Goal: Transaction & Acquisition: Purchase product/service

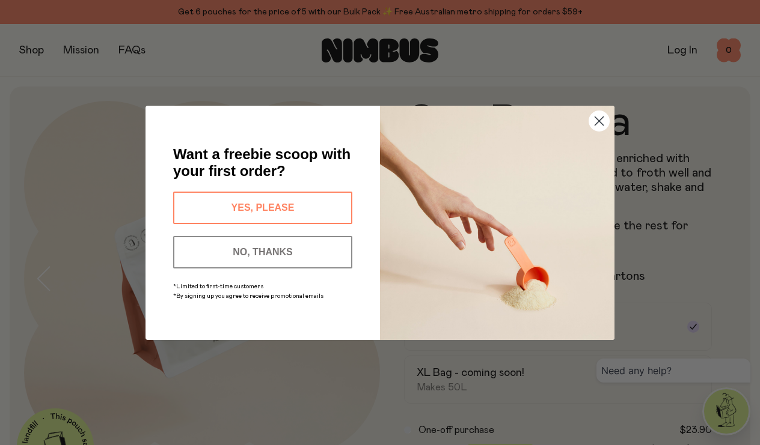
click at [313, 209] on button "YES, PLEASE" at bounding box center [262, 208] width 179 height 32
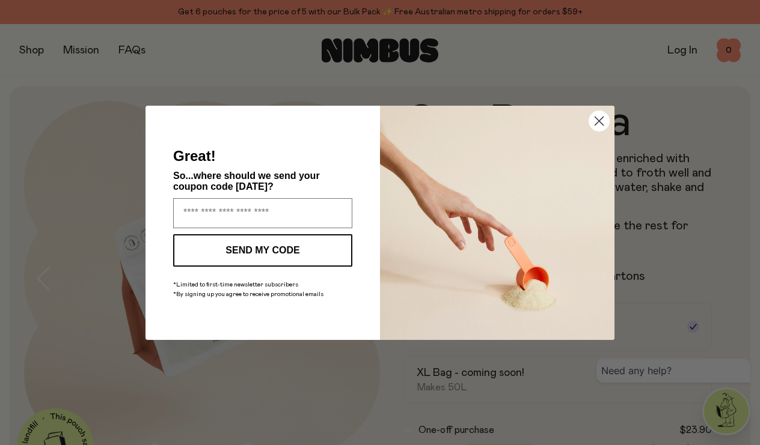
type input "**********"
click at [254, 254] on button "SEND MY CODE" at bounding box center [262, 250] width 179 height 32
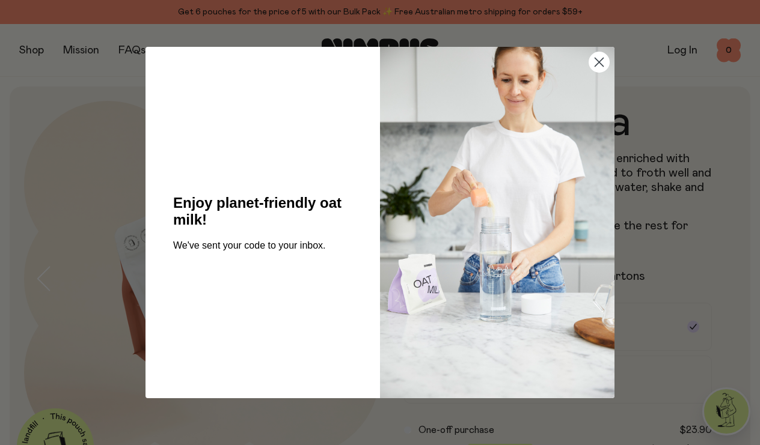
click at [596, 67] on circle "Close dialog" at bounding box center [599, 62] width 20 height 20
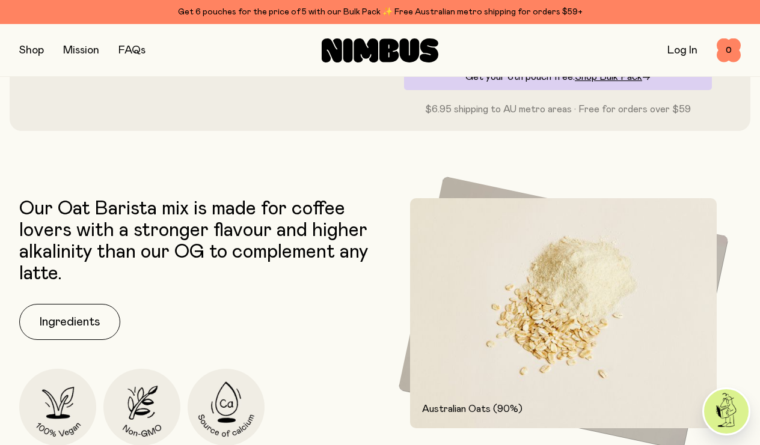
scroll to position [453, 0]
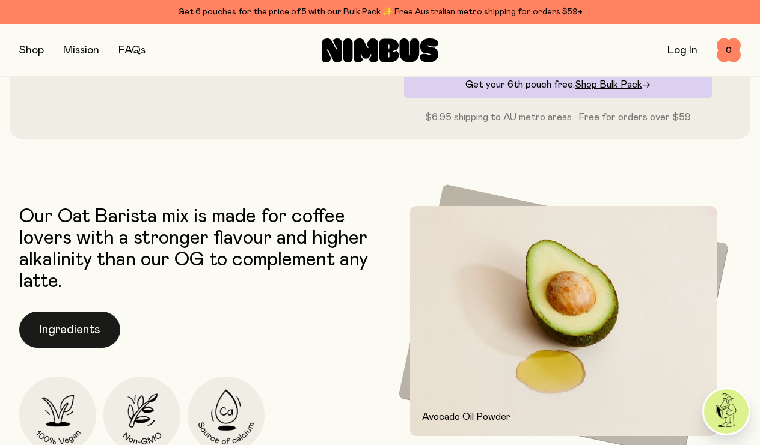
click at [78, 338] on button "Ingredients" at bounding box center [69, 330] width 101 height 36
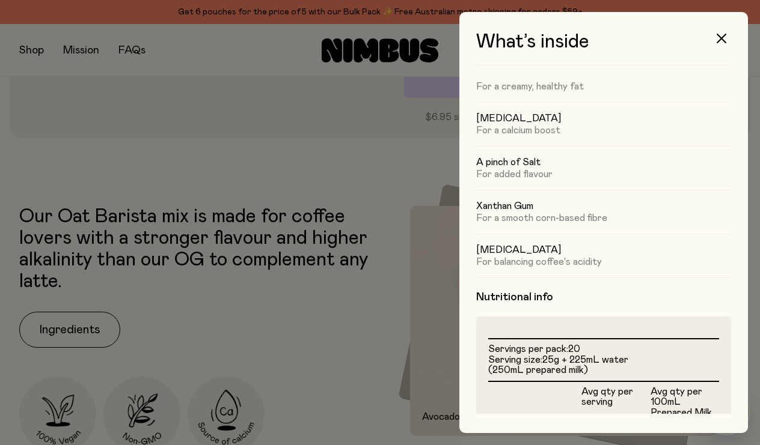
scroll to position [102, 0]
click at [724, 41] on icon "button" at bounding box center [722, 39] width 10 height 10
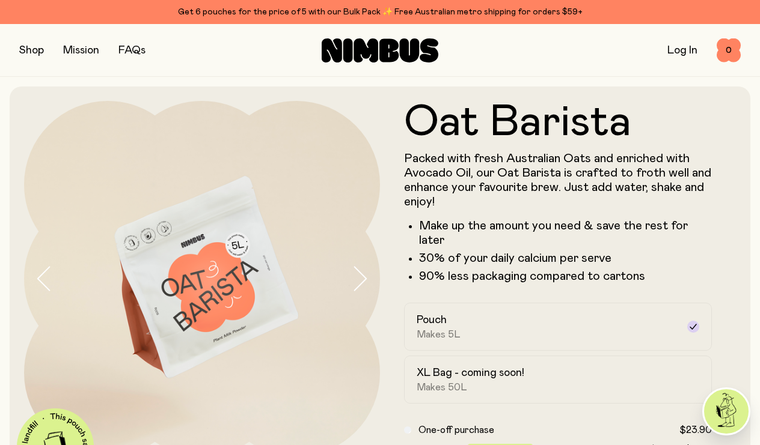
scroll to position [0, 0]
click at [34, 47] on button "button" at bounding box center [31, 50] width 25 height 17
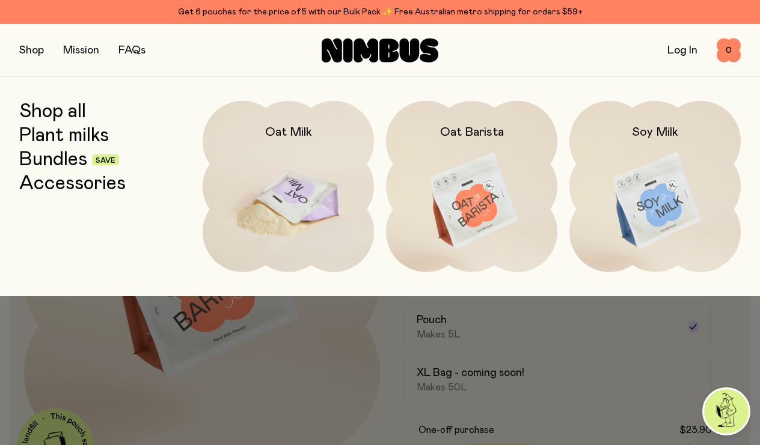
click at [292, 200] on img at bounding box center [288, 201] width 171 height 201
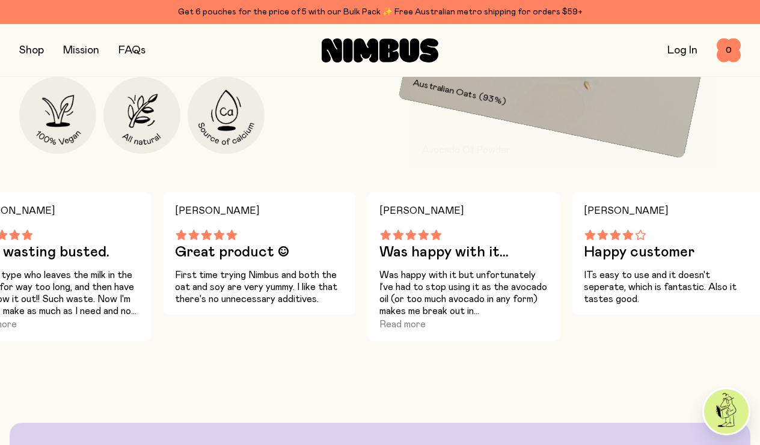
scroll to position [637, 0]
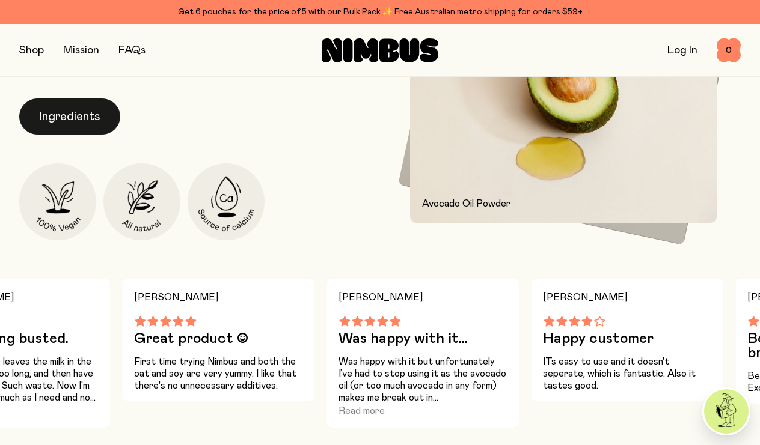
click at [89, 127] on button "Ingredients" at bounding box center [69, 117] width 101 height 36
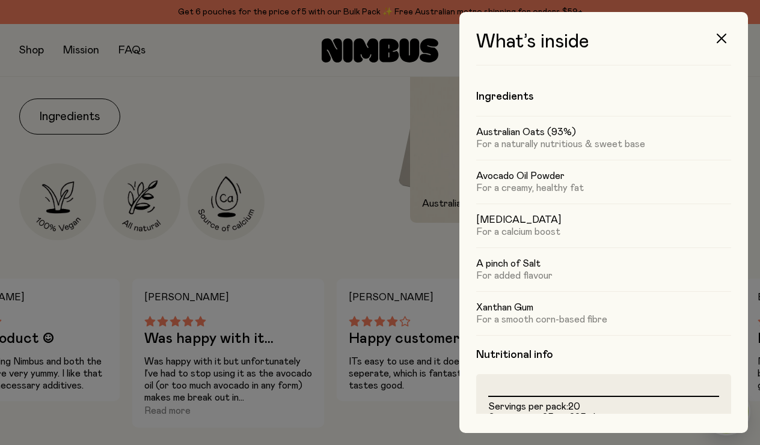
scroll to position [47, 0]
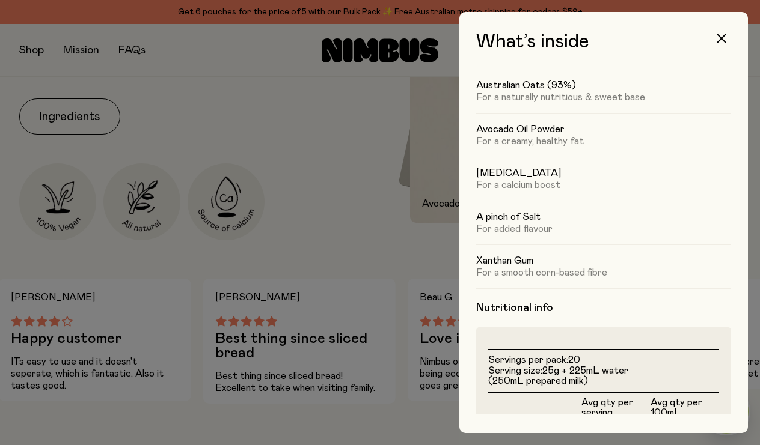
click at [34, 54] on div at bounding box center [380, 222] width 760 height 445
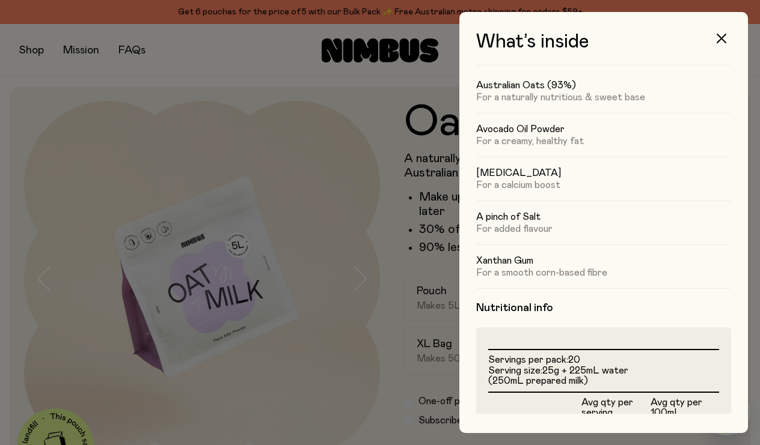
scroll to position [637, 0]
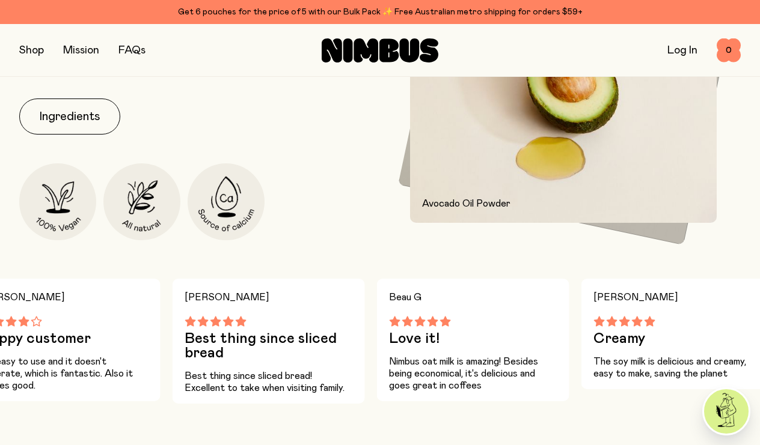
click at [34, 54] on button "button" at bounding box center [31, 50] width 25 height 17
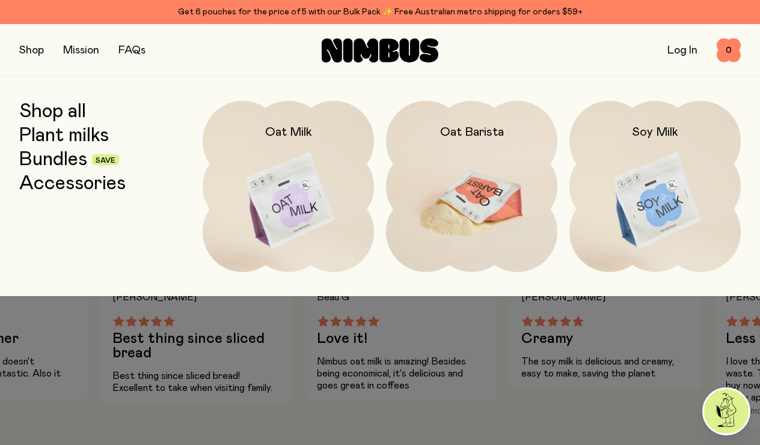
click at [500, 204] on img at bounding box center [471, 201] width 171 height 201
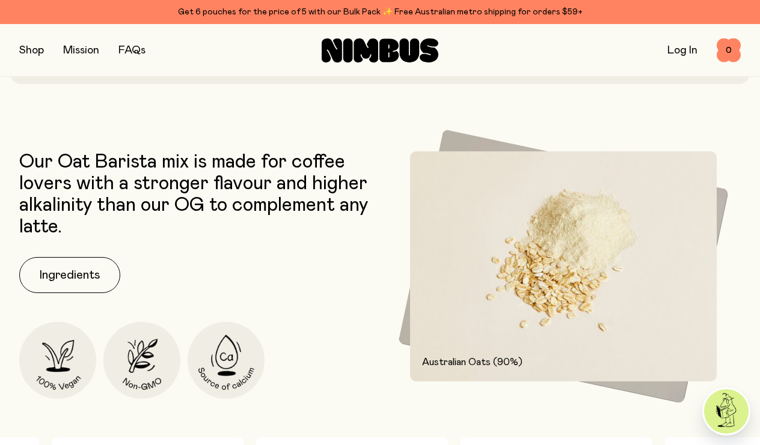
scroll to position [632, 0]
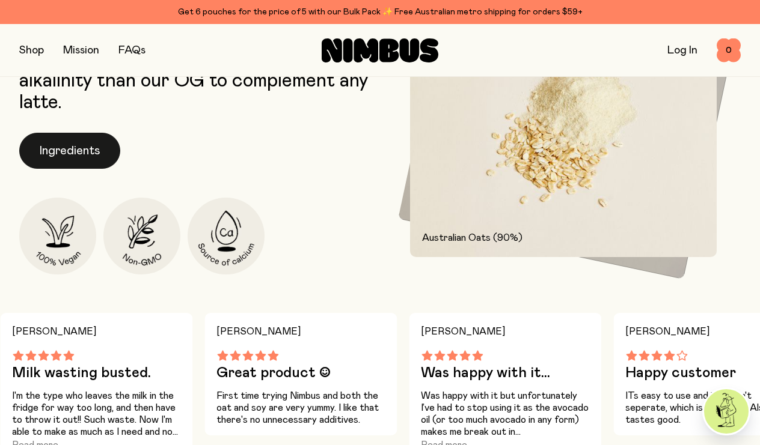
click at [94, 161] on button "Ingredients" at bounding box center [69, 151] width 101 height 36
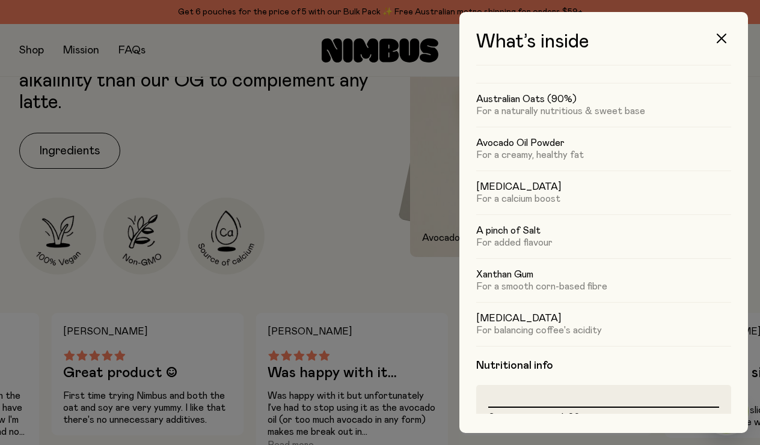
scroll to position [35, 0]
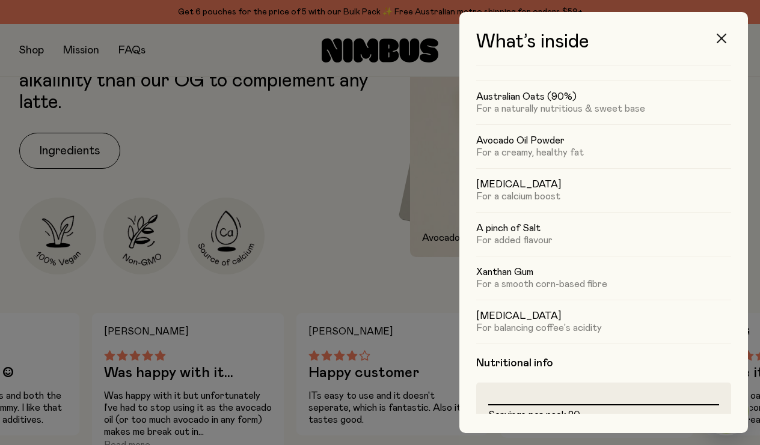
click at [719, 39] on icon "button" at bounding box center [722, 39] width 10 height 10
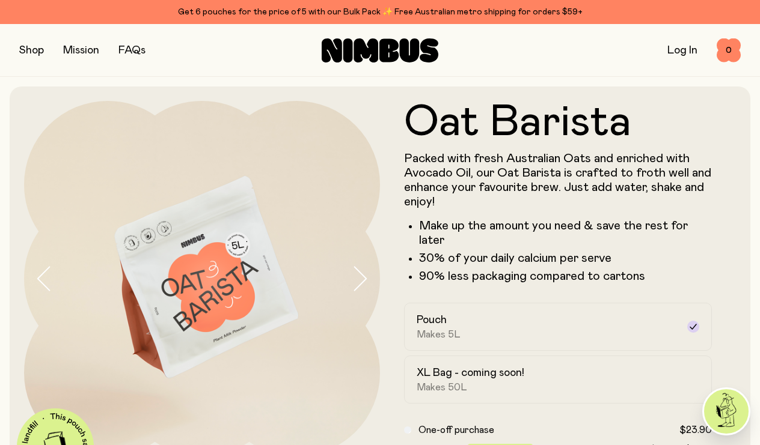
scroll to position [0, 0]
click at [27, 49] on button "button" at bounding box center [31, 50] width 25 height 17
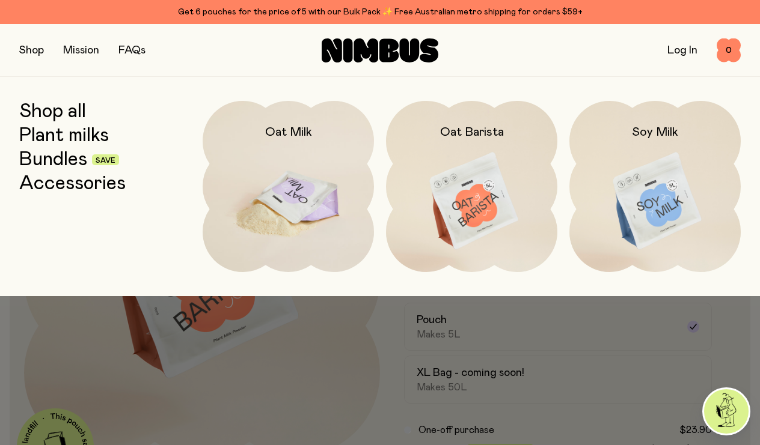
click at [320, 177] on img at bounding box center [288, 201] width 171 height 201
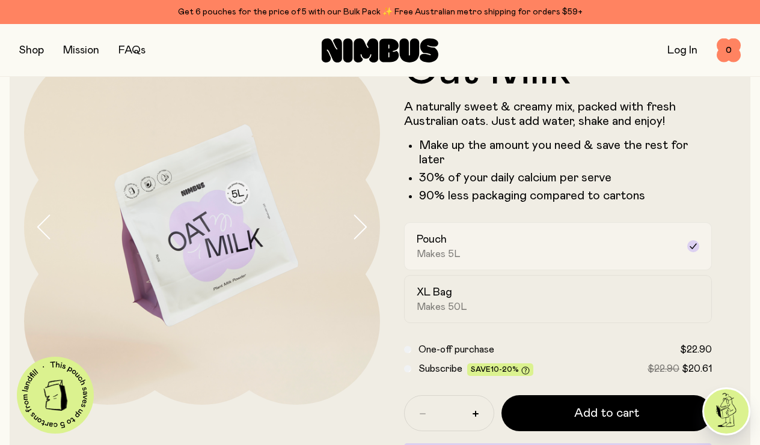
scroll to position [52, 0]
click at [492, 296] on div "XL Bag Makes 50L" at bounding box center [547, 299] width 261 height 28
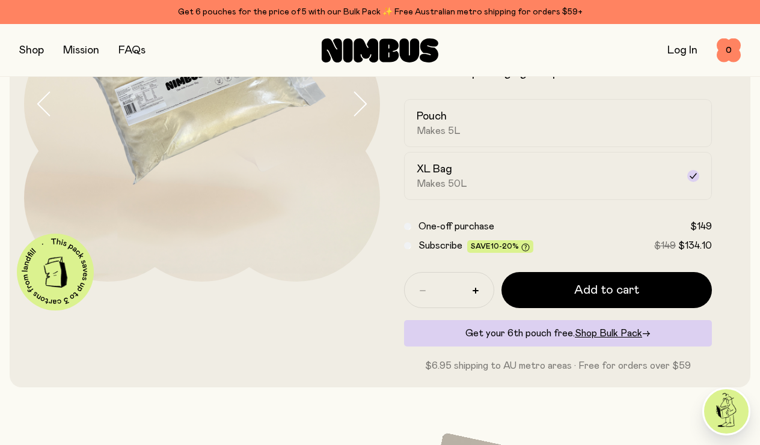
scroll to position [192, 0]
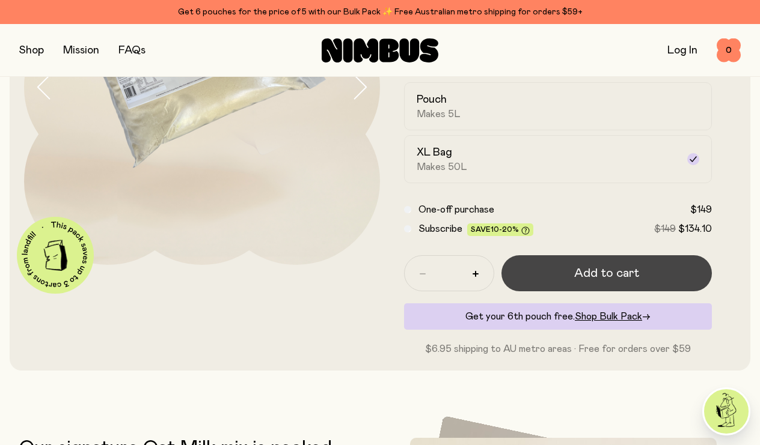
click at [611, 278] on span "Add to cart" at bounding box center [606, 273] width 65 height 17
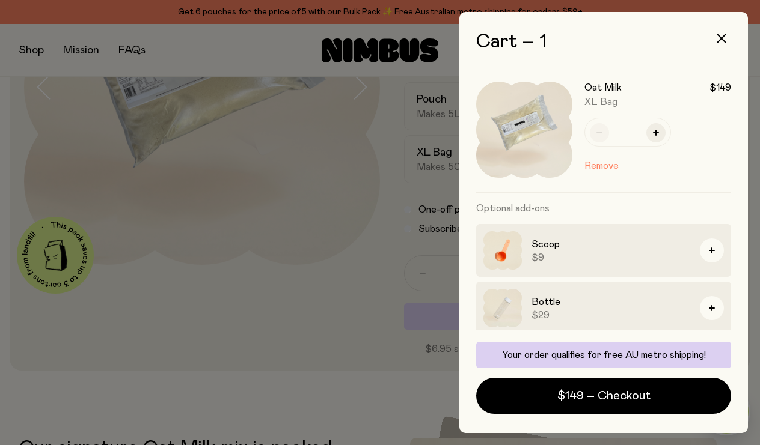
scroll to position [0, 0]
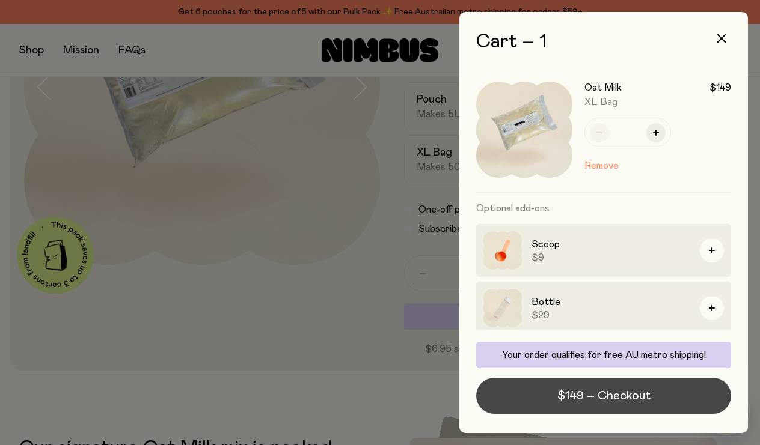
click at [581, 396] on span "$149 – Checkout" at bounding box center [603, 396] width 93 height 17
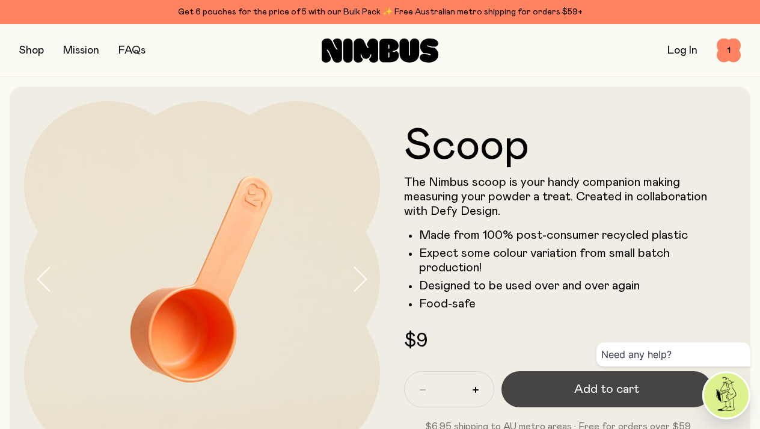
click at [572, 394] on button "Add to cart" at bounding box center [606, 389] width 210 height 36
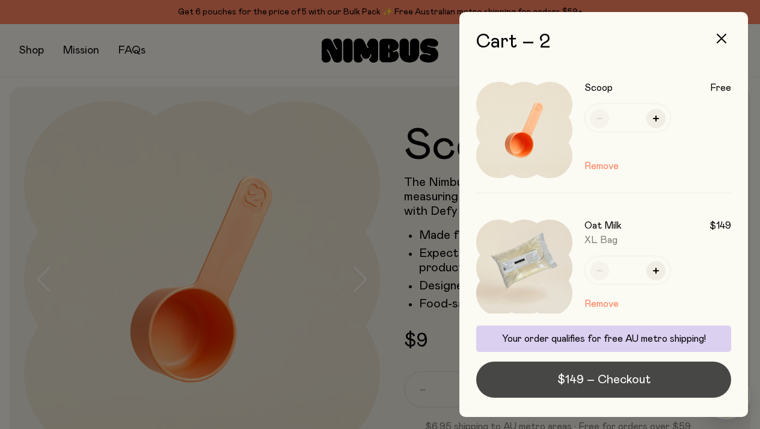
click at [573, 379] on span "$149 – Checkout" at bounding box center [603, 379] width 93 height 17
